Goal: Information Seeking & Learning: Check status

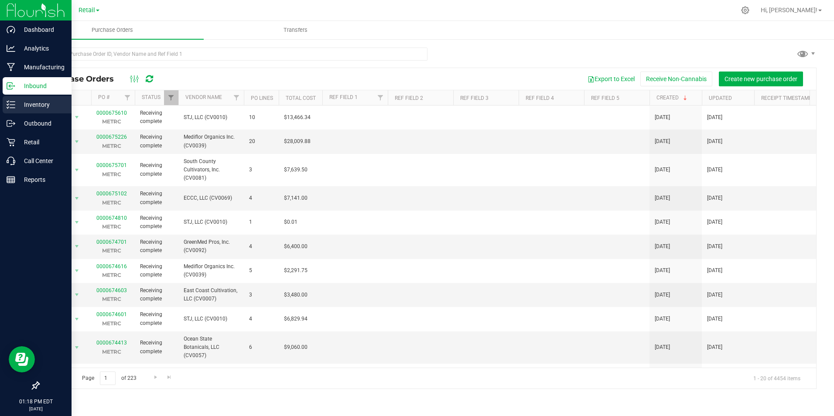
click at [31, 101] on p "Inventory" at bounding box center [41, 104] width 52 height 10
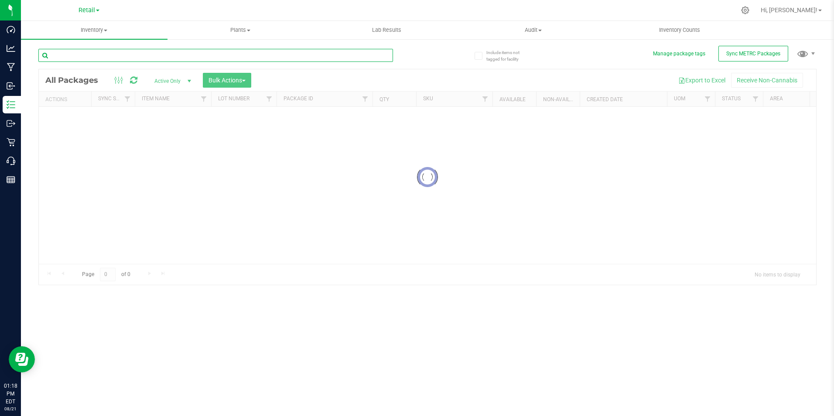
click at [182, 54] on input "text" at bounding box center [215, 55] width 354 height 13
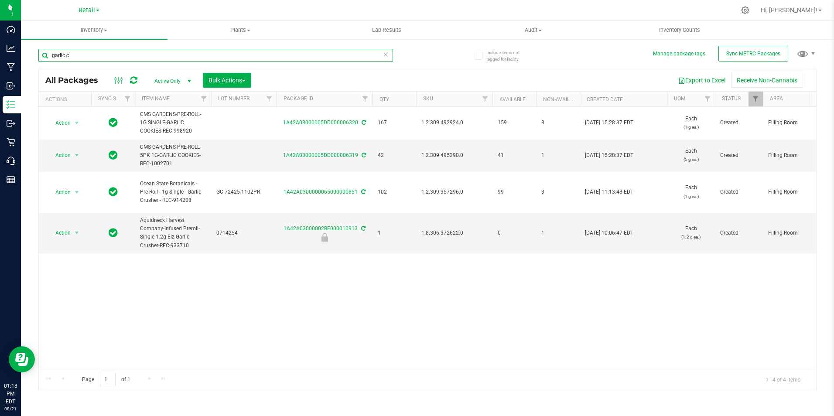
type input "garlic c"
click at [216, 327] on div "Action Action Adjust qty Create package Edit attributes Global inventory Locate…" at bounding box center [427, 238] width 777 height 262
drag, startPoint x: 85, startPoint y: 54, endPoint x: 24, endPoint y: 49, distance: 60.8
click at [24, 49] on div "Include items not tagged for facility Manage package tags Sync METRC Packages g…" at bounding box center [427, 171] width 813 height 266
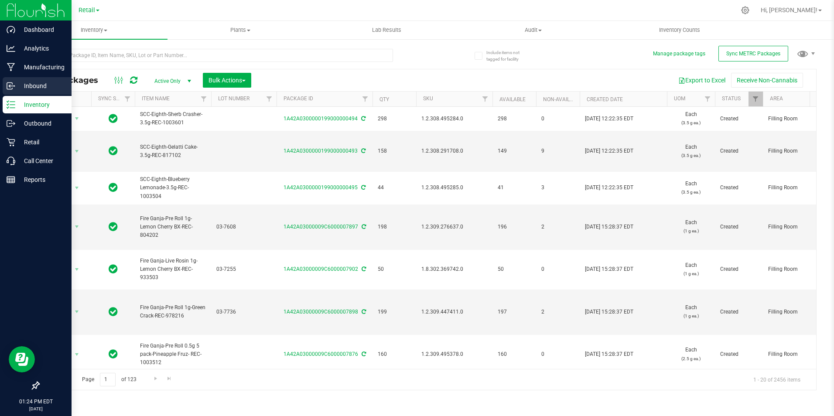
click at [32, 84] on p "Inbound" at bounding box center [41, 86] width 52 height 10
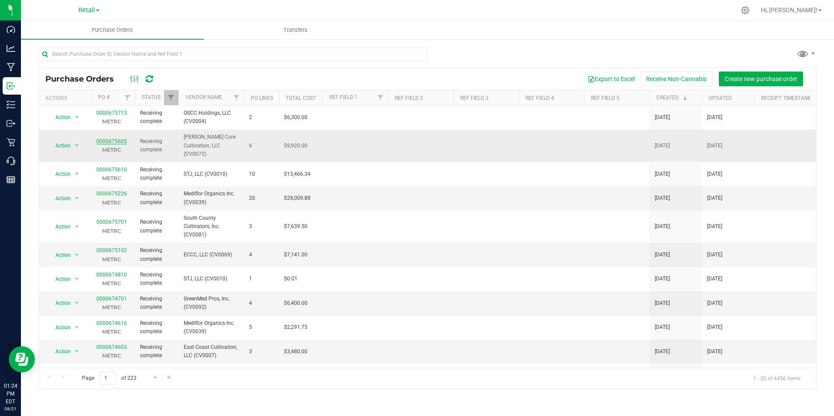
click at [119, 138] on link "0000675605" at bounding box center [111, 141] width 31 height 6
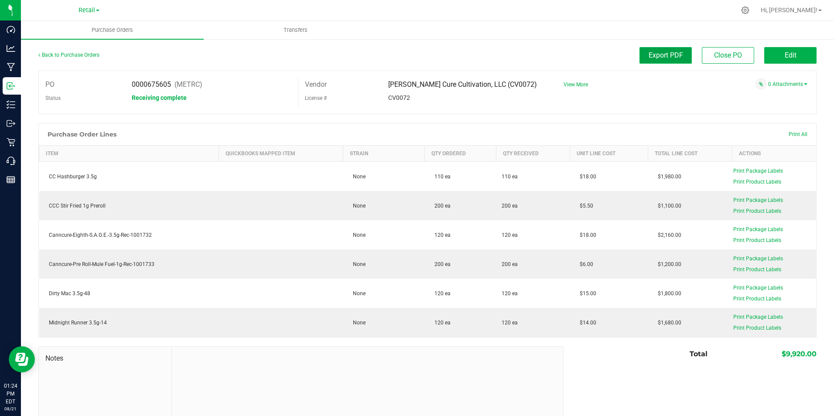
click at [664, 57] on span "Export PDF" at bounding box center [665, 55] width 34 height 8
click at [596, 371] on div "Notes Total $9,920.00" at bounding box center [427, 405] width 778 height 118
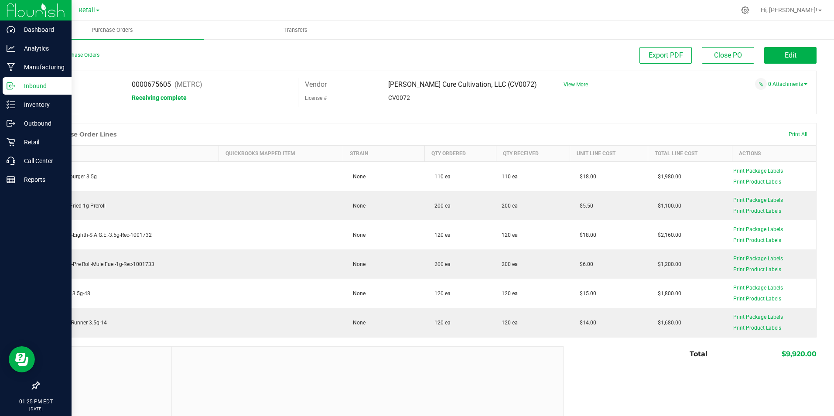
click at [34, 84] on p "Inbound" at bounding box center [41, 86] width 52 height 10
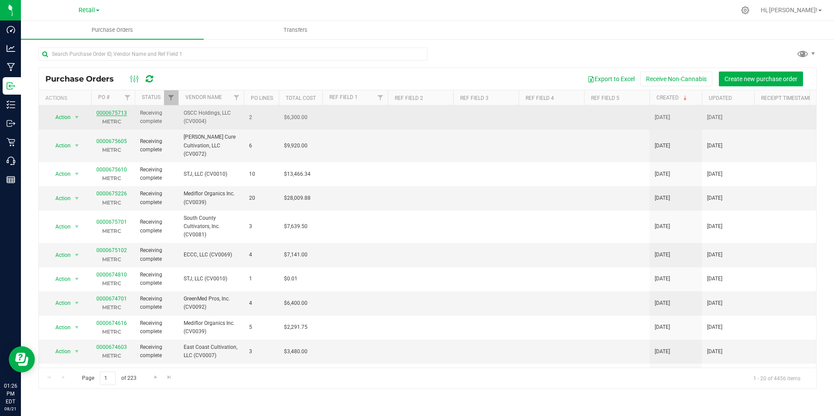
click at [106, 111] on link "0000675713" at bounding box center [111, 113] width 31 height 6
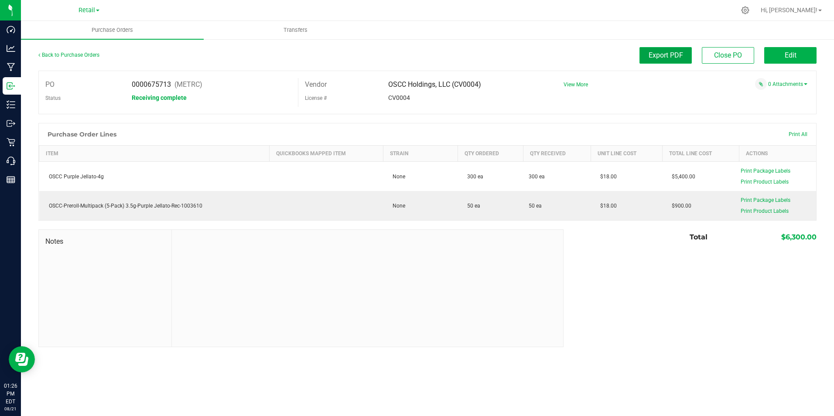
click at [676, 58] on span "Export PDF" at bounding box center [665, 55] width 34 height 8
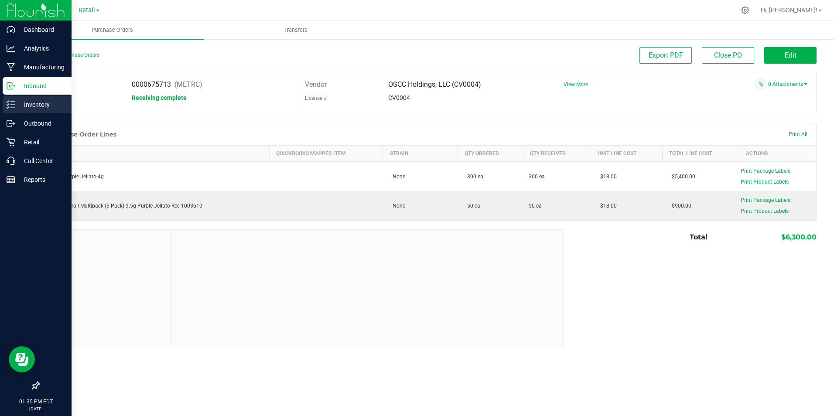
click at [17, 104] on p "Inventory" at bounding box center [41, 104] width 52 height 10
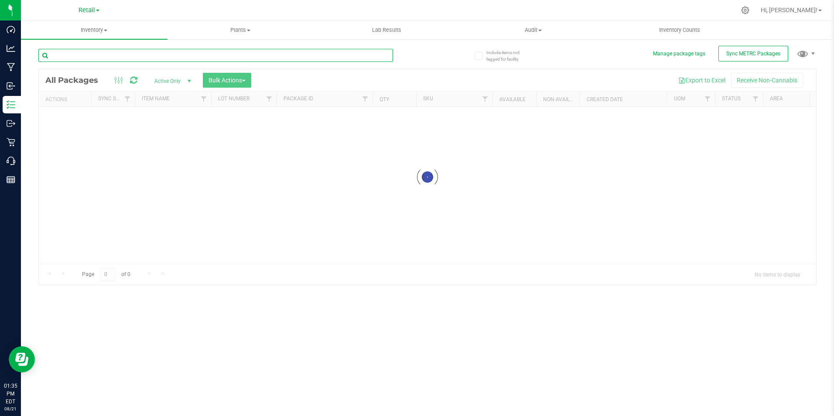
click at [96, 57] on input "text" at bounding box center [215, 55] width 354 height 13
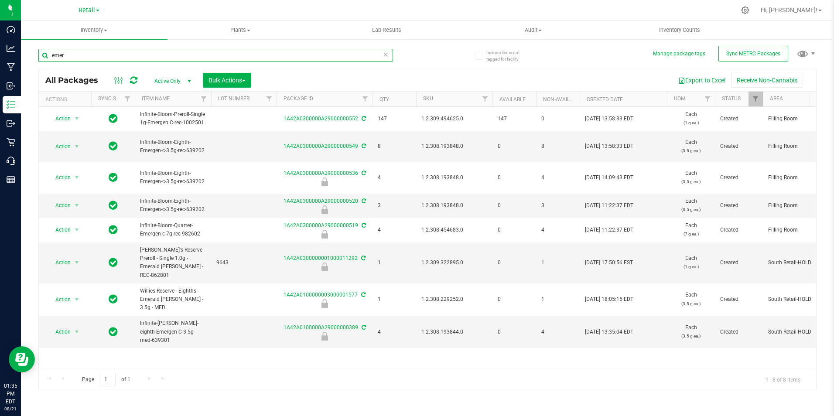
type input "emer"
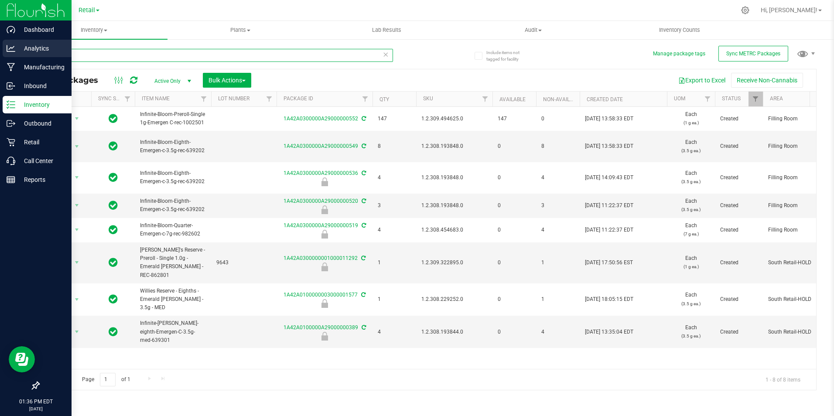
drag, startPoint x: 80, startPoint y: 53, endPoint x: 0, endPoint y: 50, distance: 80.3
click at [13, 56] on div "Dashboard Analytics Manufacturing Inbound Inventory Outbound Retail Call Center…" at bounding box center [417, 208] width 834 height 416
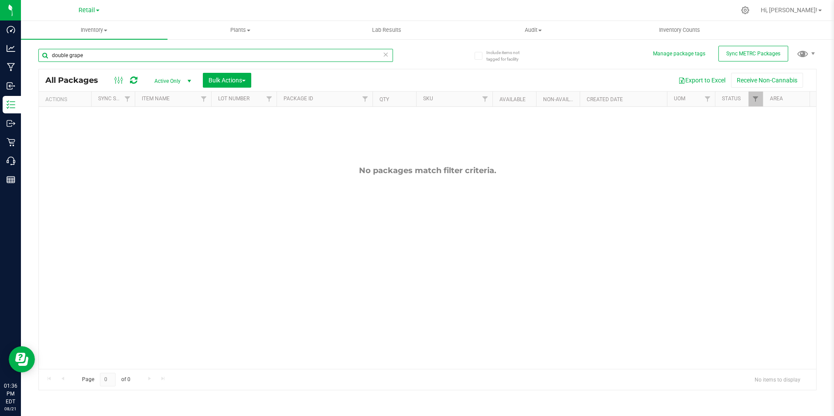
drag, startPoint x: 99, startPoint y: 56, endPoint x: 71, endPoint y: 56, distance: 28.8
click at [71, 56] on input "double grape" at bounding box center [215, 55] width 354 height 13
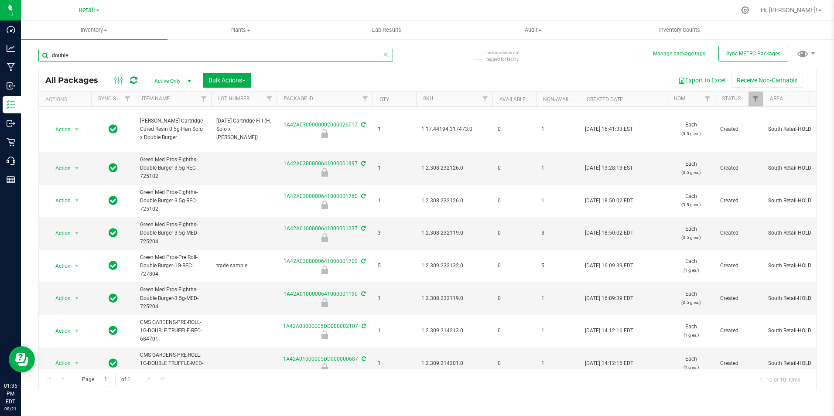
type input "double"
drag, startPoint x: 97, startPoint y: 55, endPoint x: -91, endPoint y: 18, distance: 191.6
click at [0, 18] on html "Dashboard Analytics Manufacturing Inbound Inventory Outbound Retail Call Center…" at bounding box center [417, 208] width 834 height 416
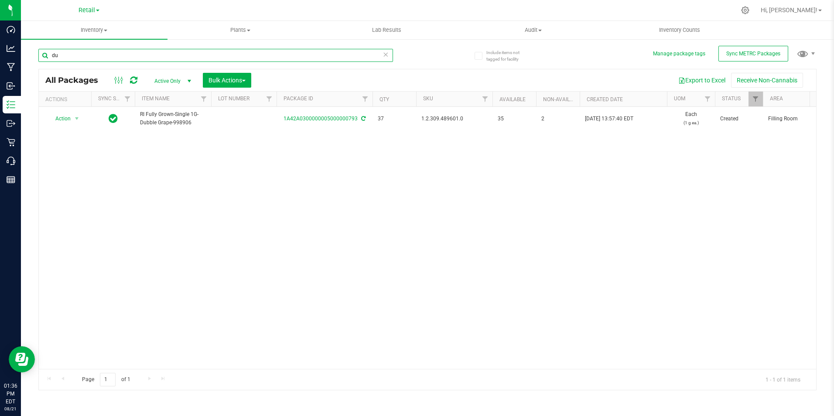
type input "d"
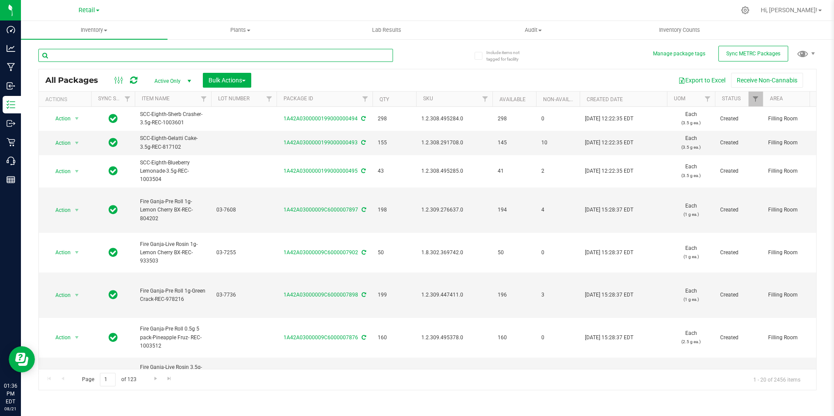
click at [66, 52] on input "text" at bounding box center [215, 55] width 354 height 13
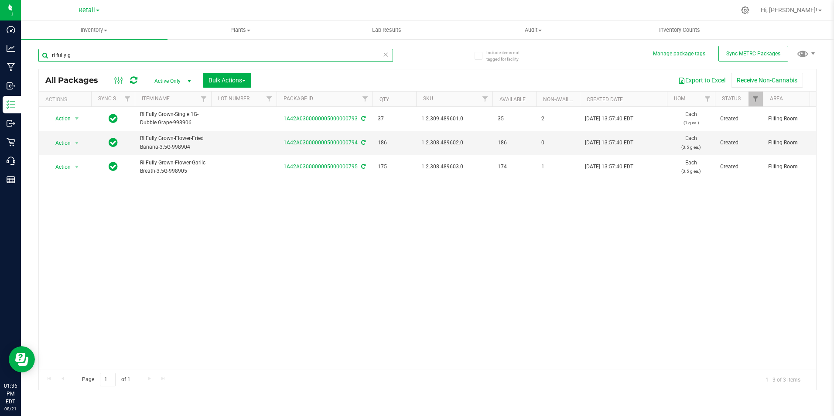
type input "ri fully g"
click at [230, 257] on div "Action Action Adjust qty Create package Edit attributes Global inventory Locate…" at bounding box center [427, 238] width 777 height 262
